Goal: Information Seeking & Learning: Learn about a topic

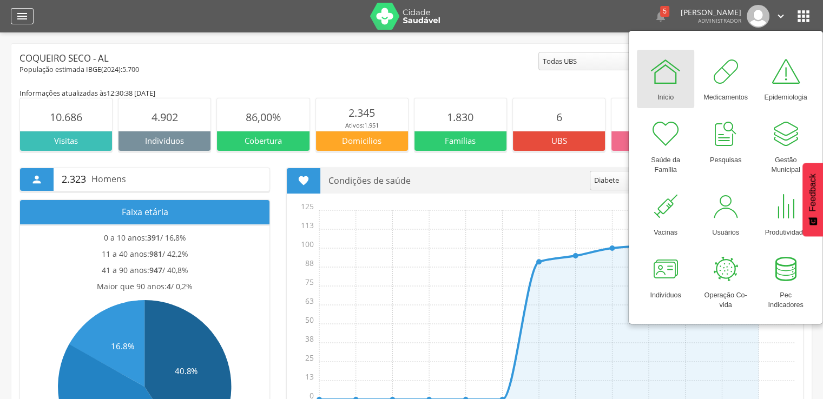
click at [19, 12] on icon "" at bounding box center [22, 16] width 13 height 13
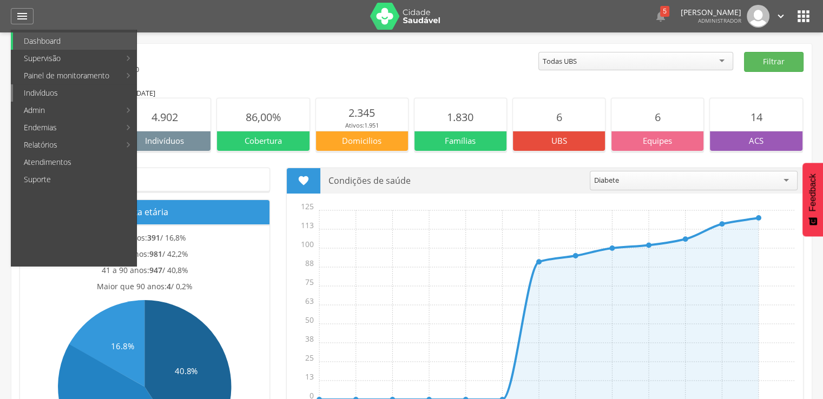
click at [54, 88] on link "Indivíduos" at bounding box center [74, 92] width 123 height 17
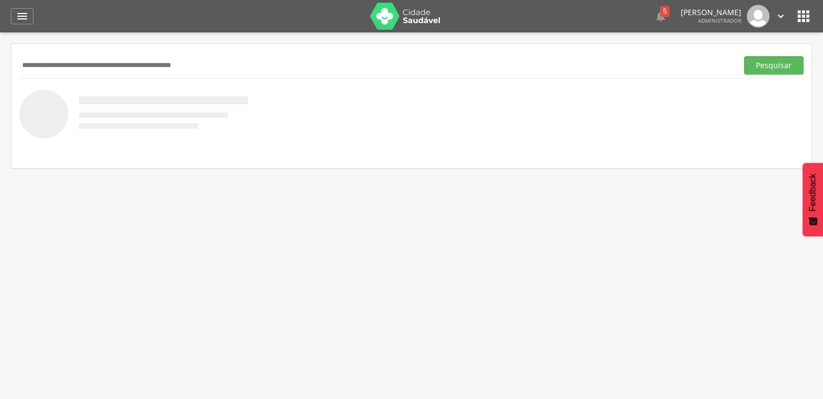
click at [81, 67] on input "text" at bounding box center [376, 65] width 714 height 18
paste input "**********"
type input "**********"
click at [744, 56] on button "Pesquisar" at bounding box center [774, 65] width 60 height 18
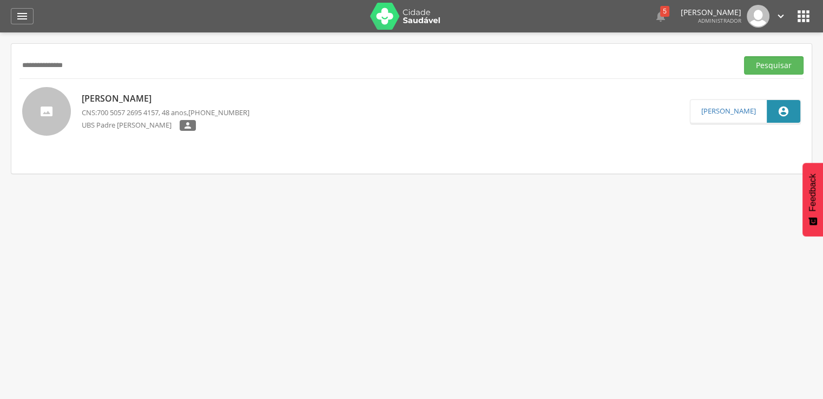
click at [101, 98] on p "[PERSON_NAME]" at bounding box center [166, 99] width 168 height 12
type input "**********"
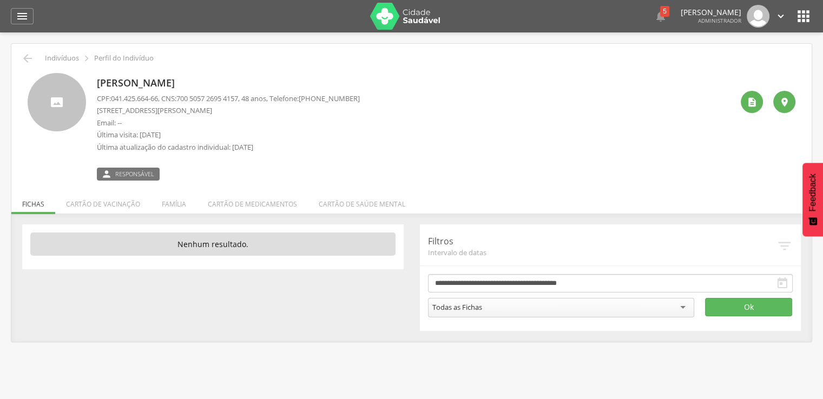
click at [10, 51] on div " Supervisão  Distritos  Ubs adicionar ubs  Coordenador: - Coqueiro Seco / A…" at bounding box center [411, 231] width 823 height 399
click at [24, 55] on icon "" at bounding box center [27, 58] width 13 height 13
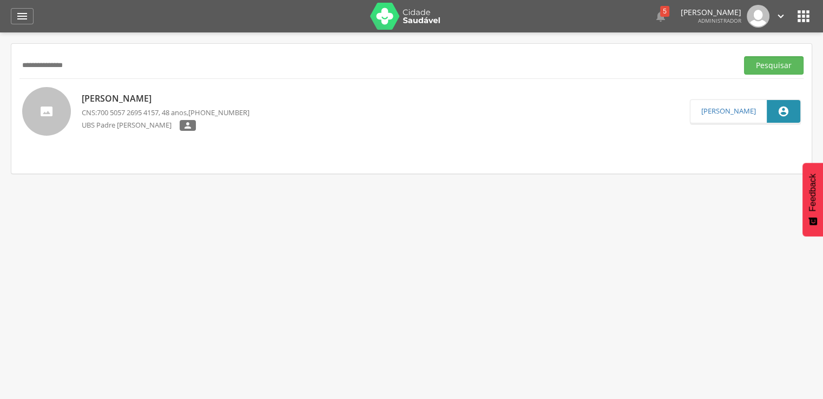
click at [472, 211] on div " Supervisão  Distritos  Ubs adicionar ubs  Coordenador: - Coqueiro Seco / A…" at bounding box center [411, 231] width 823 height 399
click at [145, 100] on p "[PERSON_NAME]" at bounding box center [166, 99] width 168 height 12
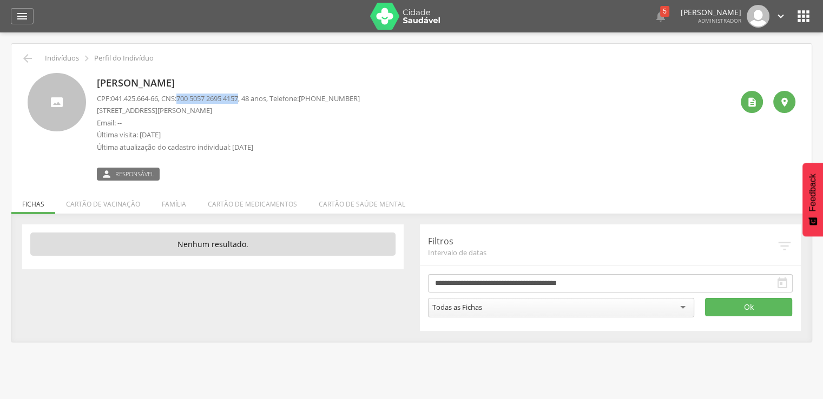
drag, startPoint x: 184, startPoint y: 98, endPoint x: 249, endPoint y: 97, distance: 64.9
click at [238, 97] on span "700 5057 2695 4157" at bounding box center [207, 99] width 62 height 10
copy span "700 5057 2695 4157"
drag, startPoint x: 111, startPoint y: 95, endPoint x: 162, endPoint y: 96, distance: 50.9
click at [162, 96] on p "CPF: 041.425.664-66 , CNS: [PHONE_NUMBER] , 48 anos, Telefone: [PHONE_NUMBER]" at bounding box center [228, 99] width 263 height 10
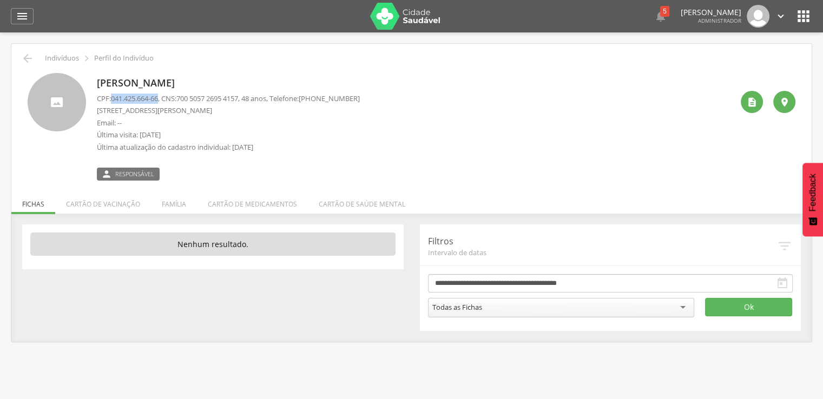
copy p "041.425.664-66"
click at [136, 201] on li "Cartão de vacinação" at bounding box center [103, 201] width 96 height 25
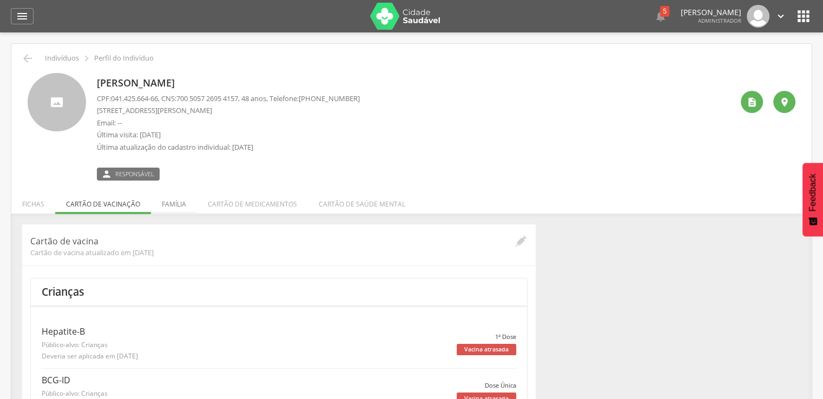
click at [192, 200] on li "Família" at bounding box center [174, 201] width 46 height 25
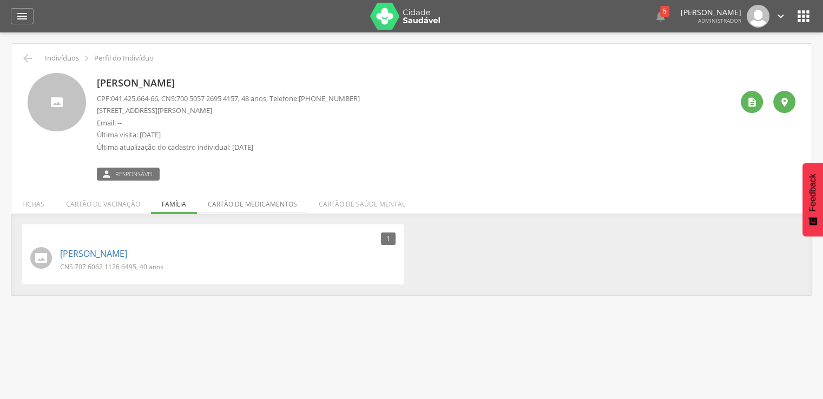
click at [218, 190] on li "Cartão de medicamentos" at bounding box center [252, 201] width 111 height 25
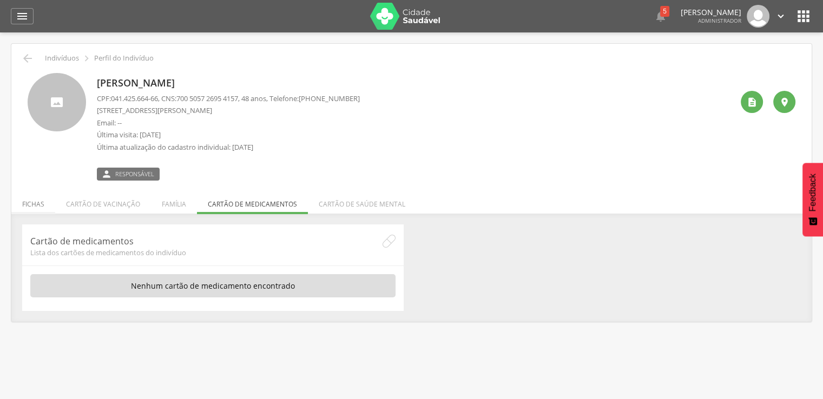
click at [37, 207] on li "Fichas" at bounding box center [33, 201] width 44 height 25
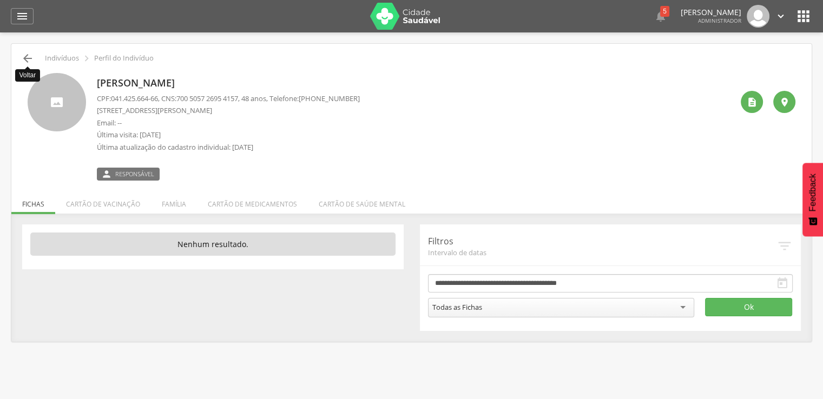
click at [28, 57] on icon "" at bounding box center [27, 58] width 13 height 13
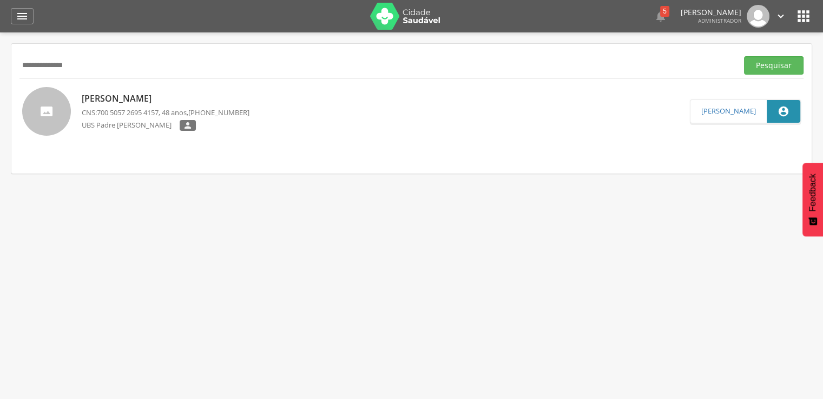
click at [127, 104] on p "[PERSON_NAME]" at bounding box center [166, 99] width 168 height 12
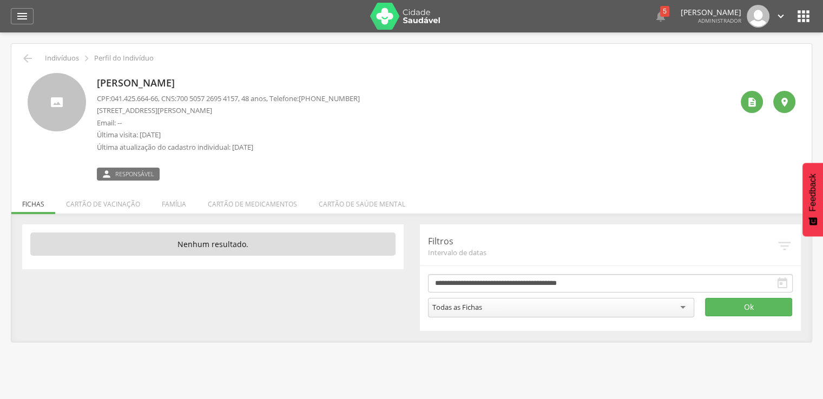
click at [182, 97] on p "CPF: 041.425.664-66 , CNS: [PHONE_NUMBER] , 48 anos, Telefone: [PHONE_NUMBER]" at bounding box center [228, 99] width 263 height 10
drag, startPoint x: 186, startPoint y: 97, endPoint x: 248, endPoint y: 96, distance: 61.7
click at [238, 96] on span "700 5057 2695 4157" at bounding box center [207, 99] width 62 height 10
copy span "700 5057 2695 4157"
click at [320, 97] on span "[PHONE_NUMBER]" at bounding box center [329, 99] width 61 height 10
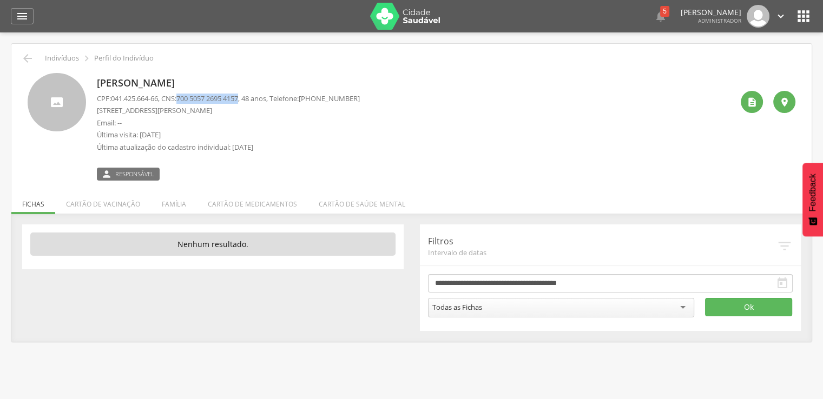
drag, startPoint x: 185, startPoint y: 96, endPoint x: 249, endPoint y: 96, distance: 64.4
click at [238, 96] on span "700 5057 2695 4157" at bounding box center [207, 99] width 62 height 10
copy span "700 5057 2695 4157"
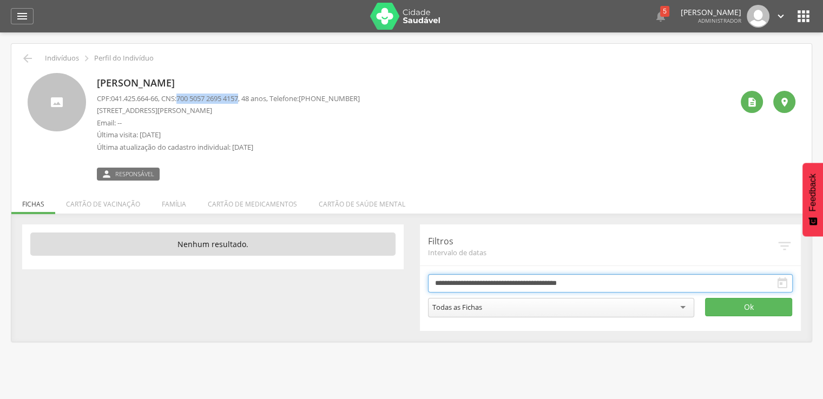
click at [594, 280] on input "**********" at bounding box center [610, 283] width 365 height 18
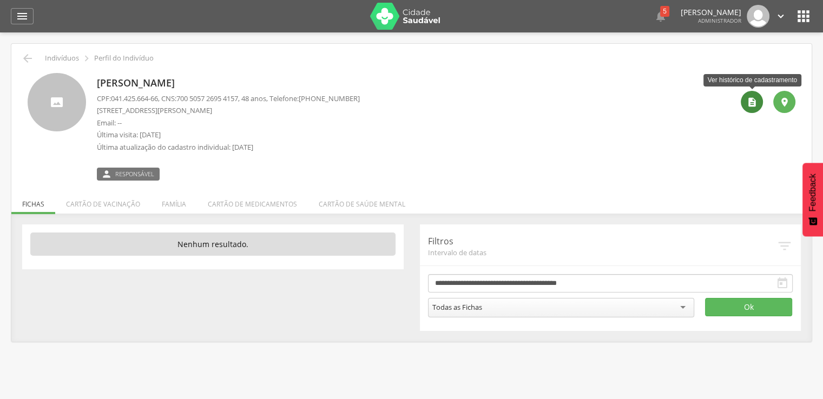
click at [747, 100] on icon "" at bounding box center [752, 102] width 11 height 11
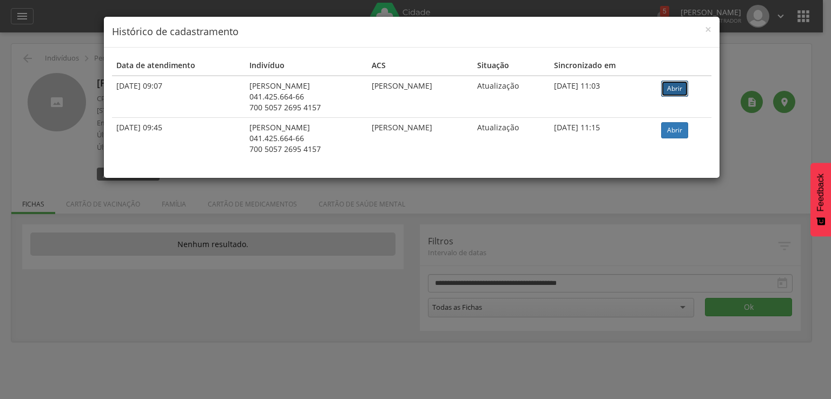
click at [669, 95] on link "Abrir" at bounding box center [674, 89] width 27 height 16
click at [704, 27] on h4 "Histórico de cadastramento" at bounding box center [412, 32] width 600 height 14
click at [704, 28] on h4 "Histórico de cadastramento" at bounding box center [412, 32] width 600 height 14
click at [707, 29] on span "×" at bounding box center [708, 29] width 6 height 15
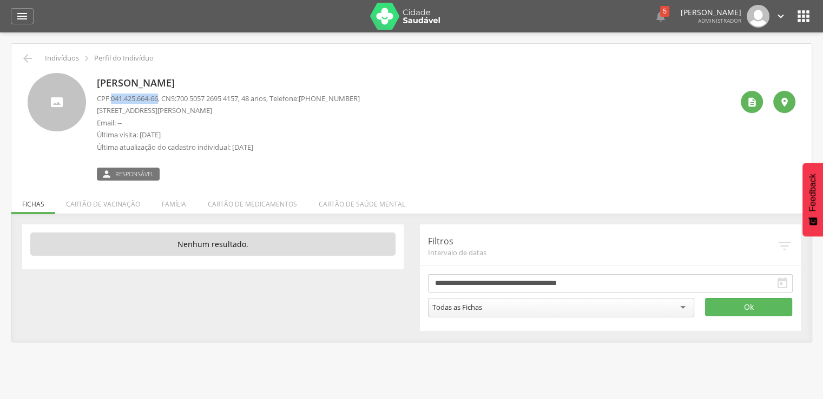
drag, startPoint x: 113, startPoint y: 95, endPoint x: 161, endPoint y: 93, distance: 48.2
click at [161, 93] on div "[PERSON_NAME] CPF: 041.425.664-66 , CNS: [PHONE_NUMBER] , 48 anos, Telefone: [P…" at bounding box center [228, 127] width 263 height 108
copy span "041.425.664-66"
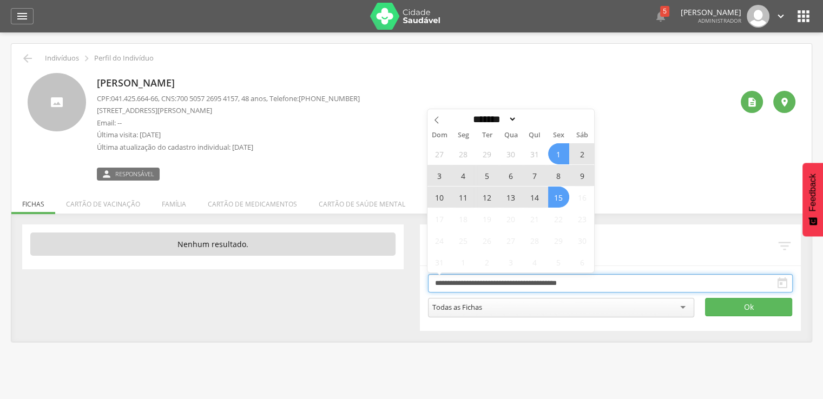
click at [517, 279] on input "**********" at bounding box center [610, 283] width 365 height 18
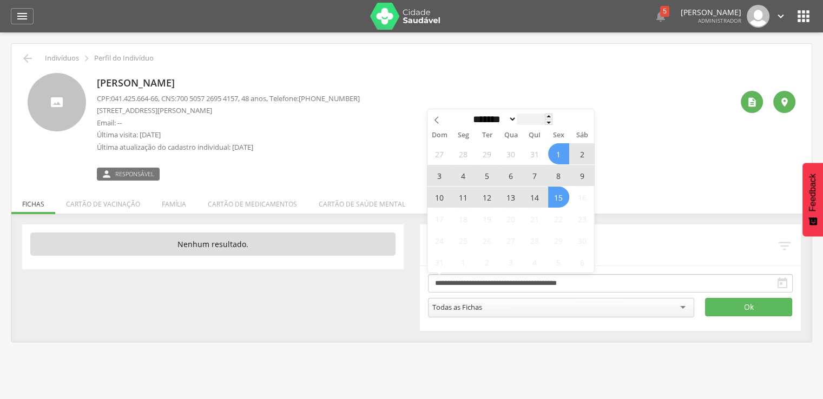
click at [533, 120] on input "****" at bounding box center [535, 119] width 36 height 11
click at [553, 122] on span at bounding box center [549, 122] width 8 height 6
type input "****"
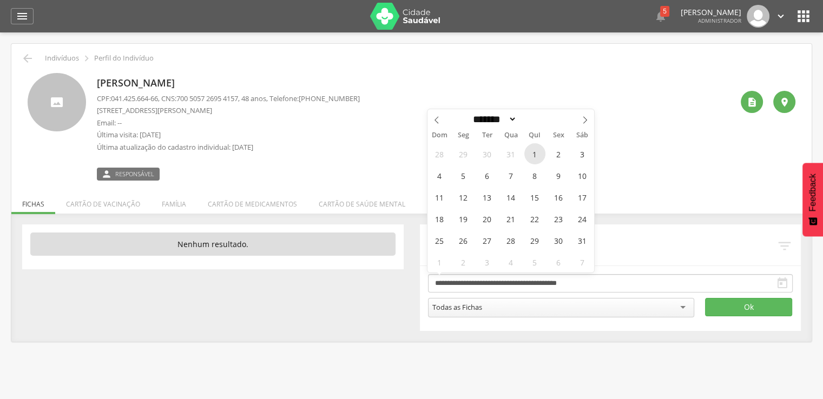
click at [541, 149] on span "1" at bounding box center [534, 153] width 21 height 21
type input "**********"
click at [553, 117] on span at bounding box center [549, 117] width 8 height 6
type input "****"
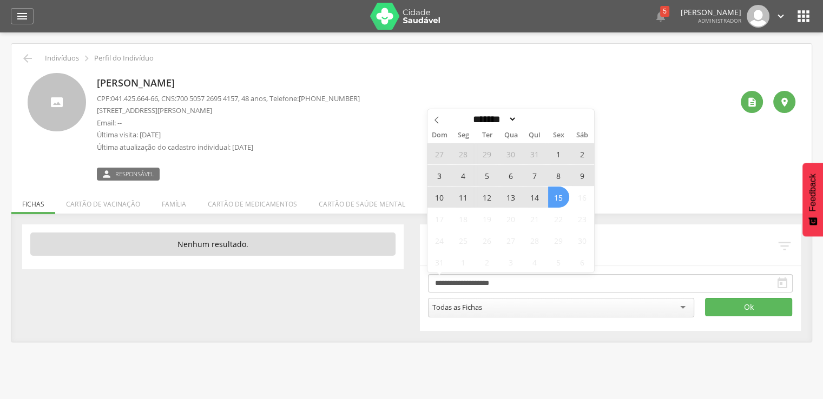
click at [556, 199] on span "15" at bounding box center [558, 197] width 21 height 21
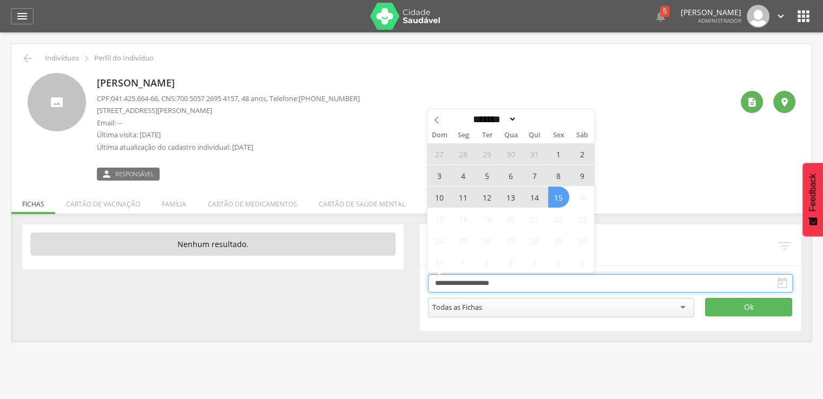
type input "**********"
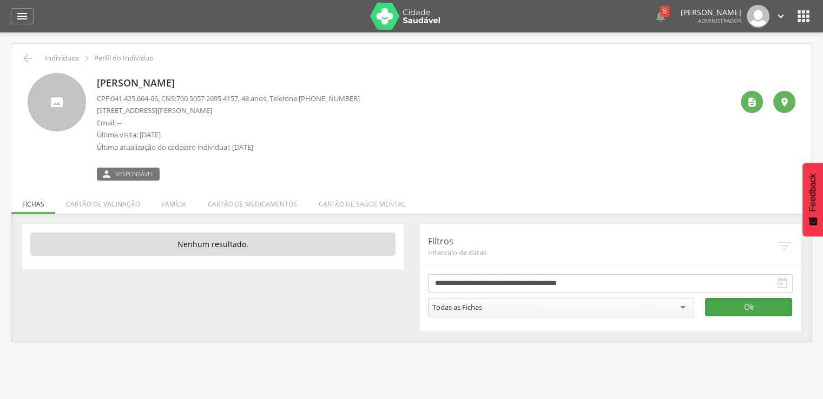
click at [765, 304] on button "Ok" at bounding box center [748, 307] width 87 height 18
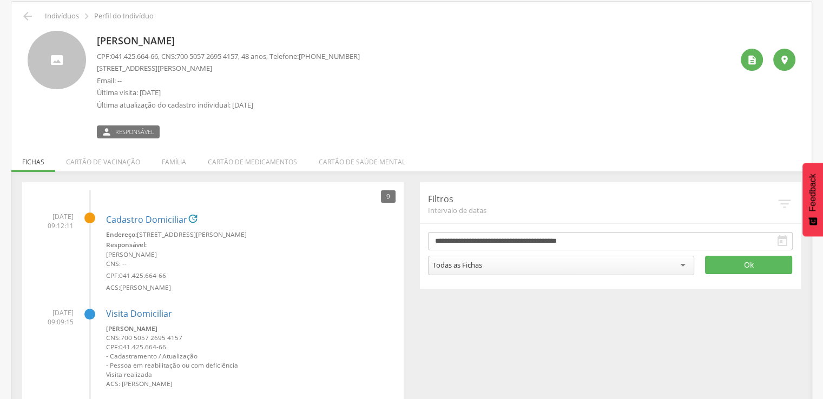
scroll to position [108, 0]
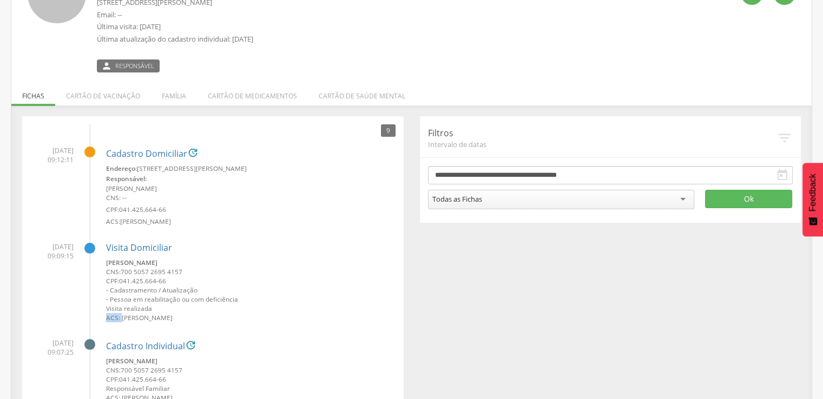
drag, startPoint x: 121, startPoint y: 315, endPoint x: 192, endPoint y: 310, distance: 71.1
click at [191, 310] on div "[PERSON_NAME] CNS: 700 5057 2695 4157 CPF: 041.425.664-66 - Cadastramento / Atu…" at bounding box center [251, 290] width 290 height 64
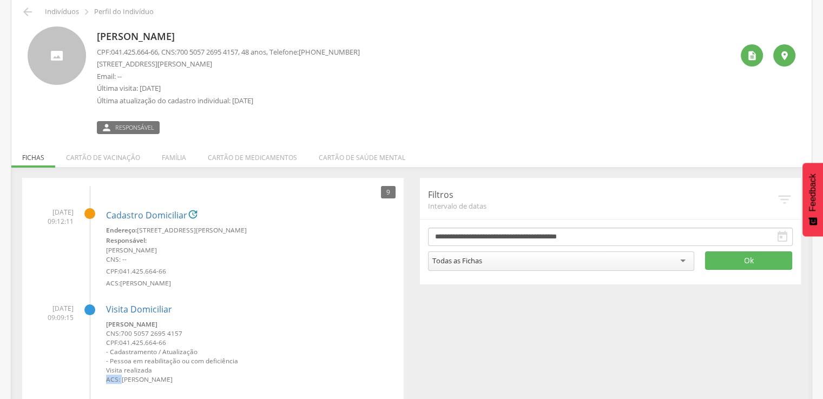
scroll to position [0, 0]
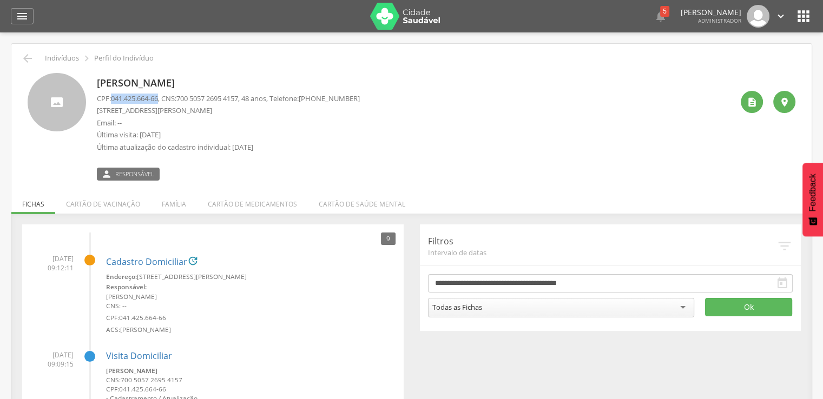
drag, startPoint x: 162, startPoint y: 99, endPoint x: 113, endPoint y: 101, distance: 49.9
click at [113, 101] on span "041.425.664-66" at bounding box center [134, 99] width 47 height 10
copy span "041.425.664-66"
click at [801, 15] on icon "" at bounding box center [803, 16] width 17 height 17
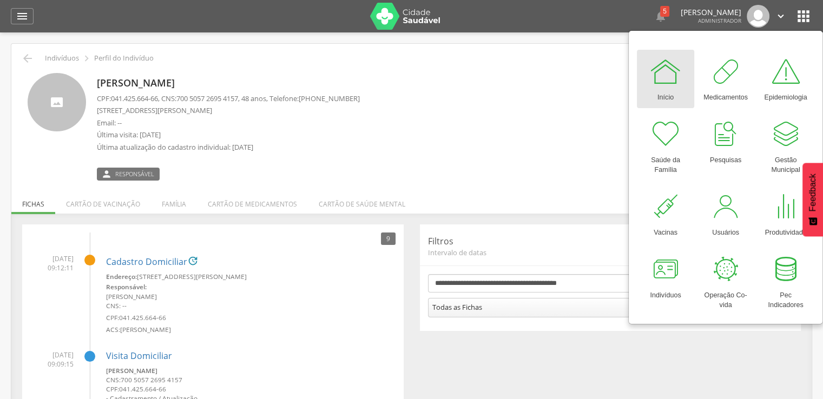
drag, startPoint x: 799, startPoint y: 129, endPoint x: 630, endPoint y: 69, distance: 179.9
click at [556, 107] on div "[PERSON_NAME] CPF: 041.425.664-66 , CNS: [PHONE_NUMBER] , 48 anos, Telefone: [P…" at bounding box center [415, 127] width 636 height 108
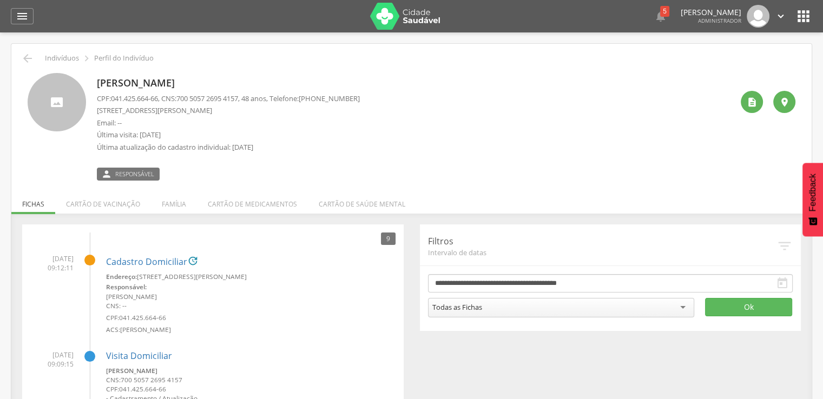
click at [809, 14] on icon "" at bounding box center [803, 16] width 17 height 17
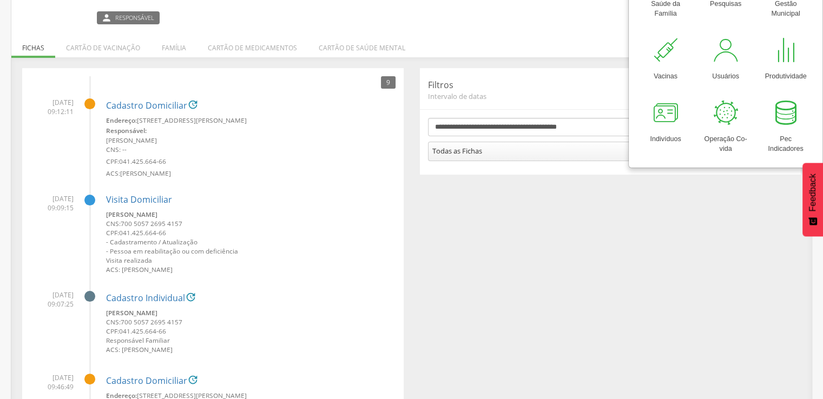
scroll to position [162, 0]
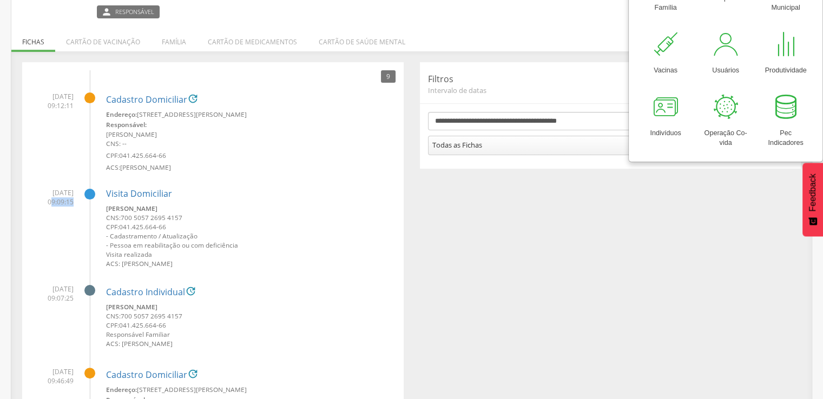
drag, startPoint x: 45, startPoint y: 198, endPoint x: 82, endPoint y: 193, distance: 36.5
click at [82, 193] on li "[DATE] 09:09:15 Visita [PERSON_NAME] CNS: 700 5057 2695 4157 CPF: 041.425.664-6…" at bounding box center [212, 224] width 365 height 89
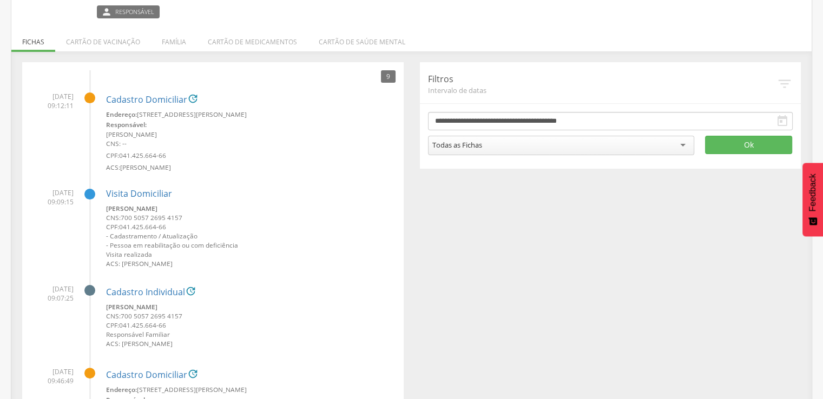
click at [80, 206] on li "[DATE] 09:09:15 Visita [PERSON_NAME] CNS: 700 5057 2695 4157 CPF: 041.425.664-6…" at bounding box center [212, 224] width 365 height 89
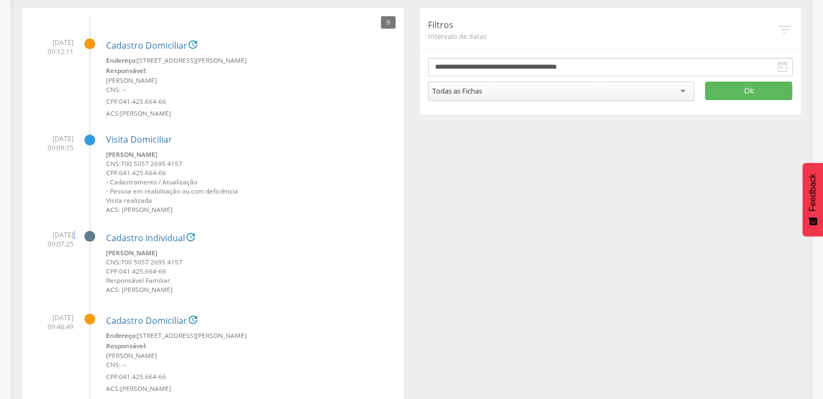
drag, startPoint x: 30, startPoint y: 242, endPoint x: 58, endPoint y: 238, distance: 28.4
click at [58, 238] on span "[DATE] 09:07:25" at bounding box center [51, 240] width 43 height 18
click at [143, 237] on link "Cadastro Individual" at bounding box center [145, 239] width 79 height 10
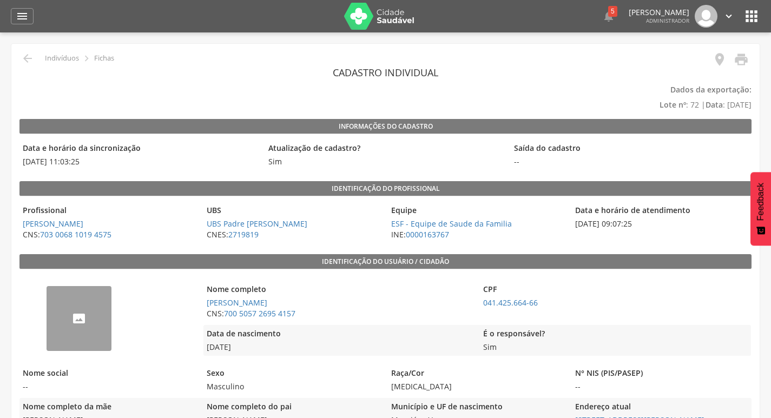
scroll to position [54, 0]
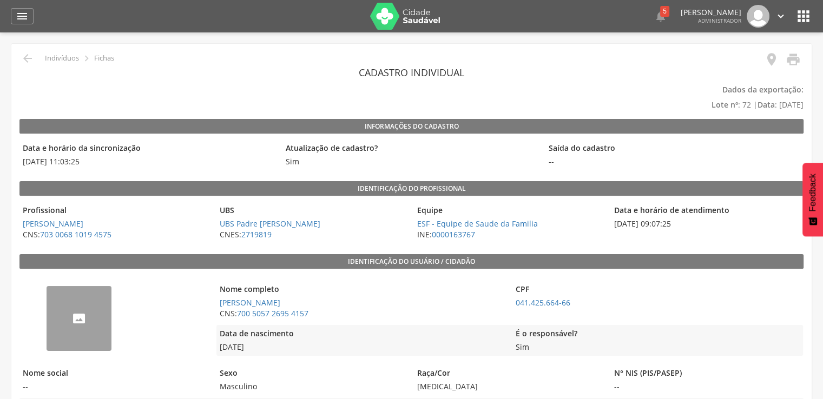
click at [809, 11] on icon "" at bounding box center [803, 16] width 17 height 17
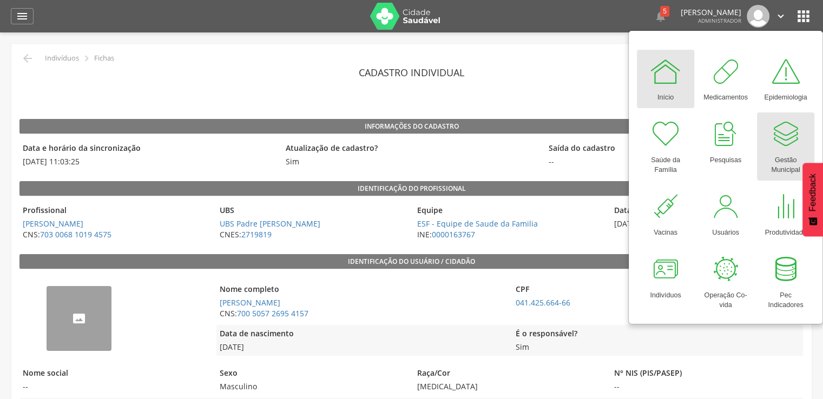
click at [779, 147] on div at bounding box center [786, 134] width 32 height 32
